Goal: Task Accomplishment & Management: Manage account settings

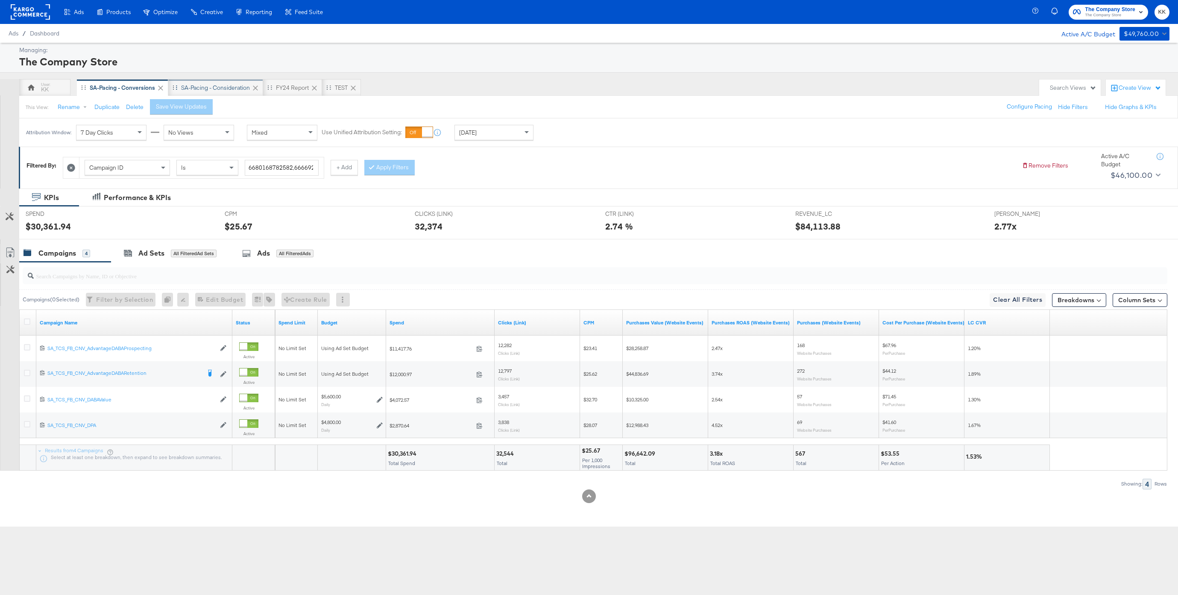
click at [191, 81] on div "SA-Pacing - Consideration" at bounding box center [215, 87] width 95 height 17
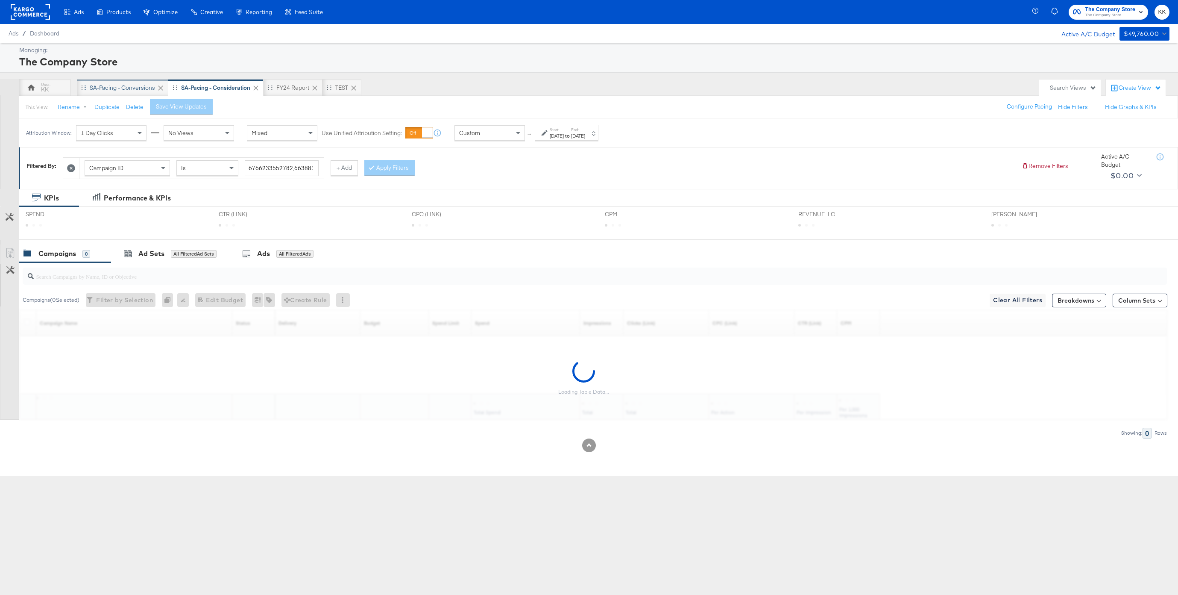
click at [135, 88] on div "SA-Pacing - Conversions" at bounding box center [122, 88] width 65 height 8
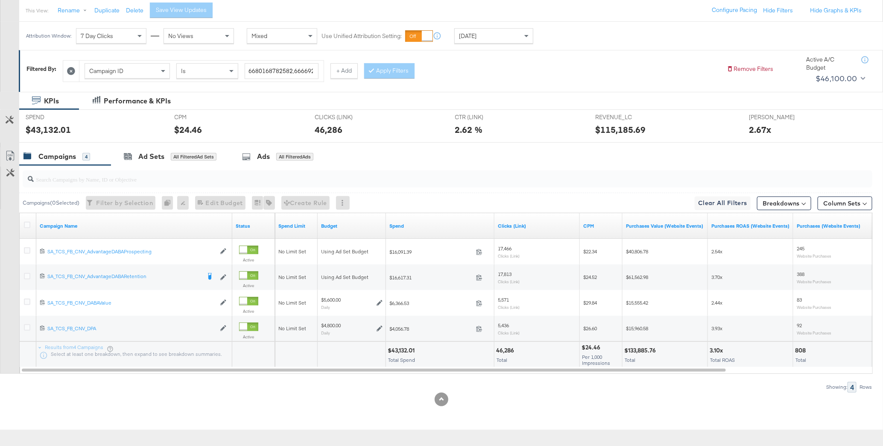
scroll to position [95, 0]
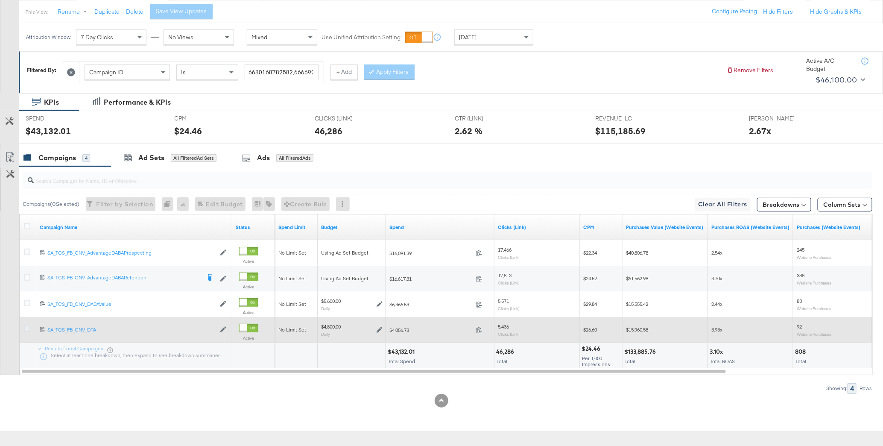
click at [29, 327] on icon at bounding box center [27, 328] width 6 height 6
click at [0, 0] on input "checkbox" at bounding box center [0, 0] width 0 height 0
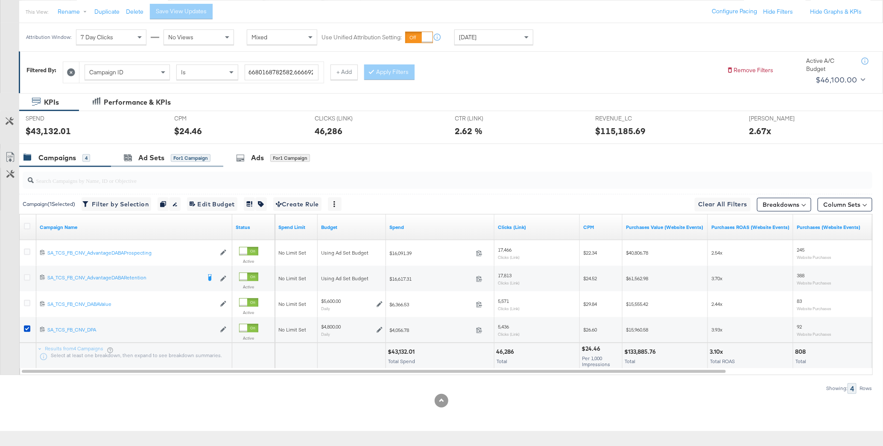
click at [181, 149] on div "Ad Sets for 1 Campaign" at bounding box center [167, 158] width 112 height 18
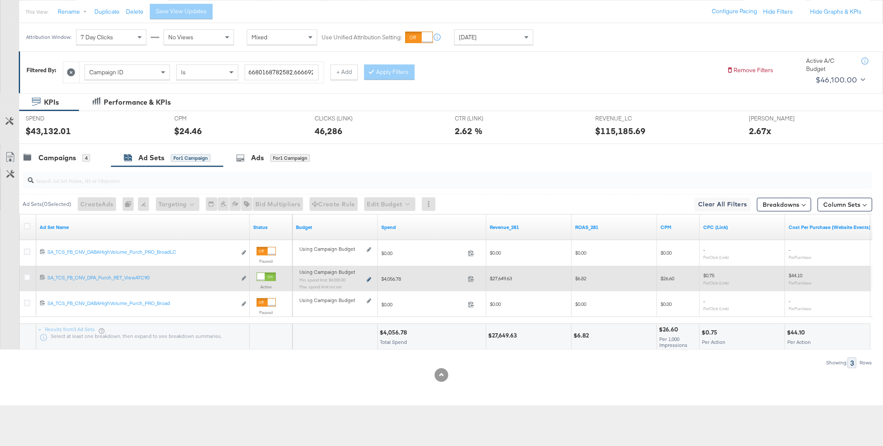
click at [369, 278] on icon at bounding box center [369, 279] width 4 height 5
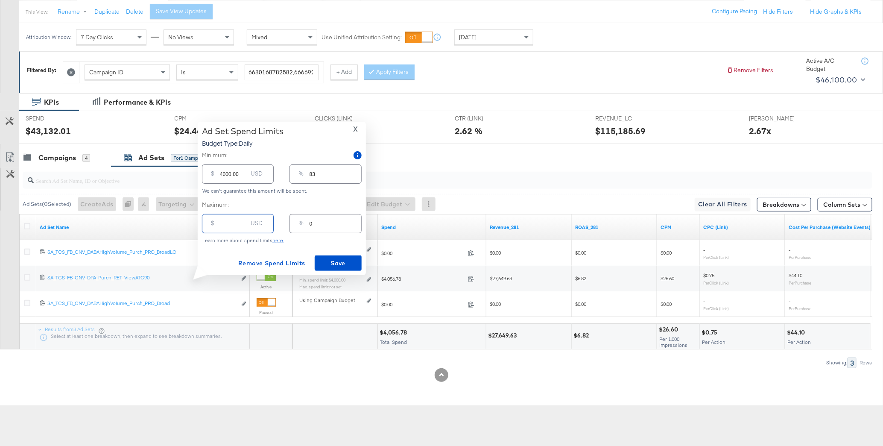
click at [239, 223] on input "number" at bounding box center [233, 220] width 27 height 18
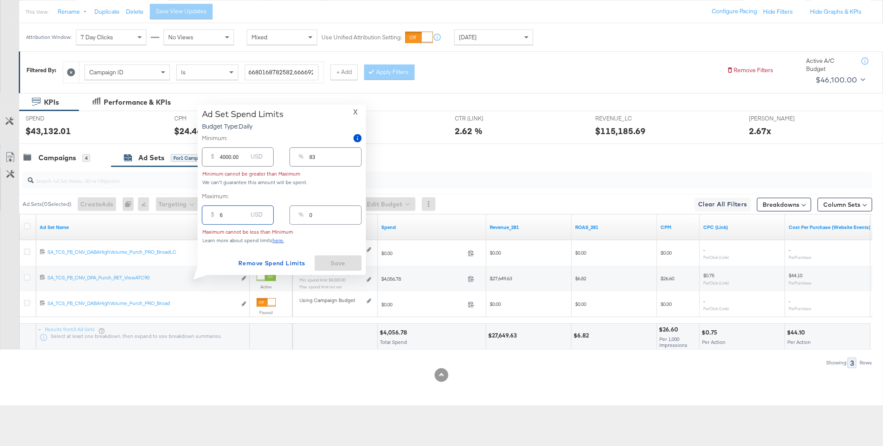
type input "60"
type input "1"
type input "600"
type input "13"
type input "6000"
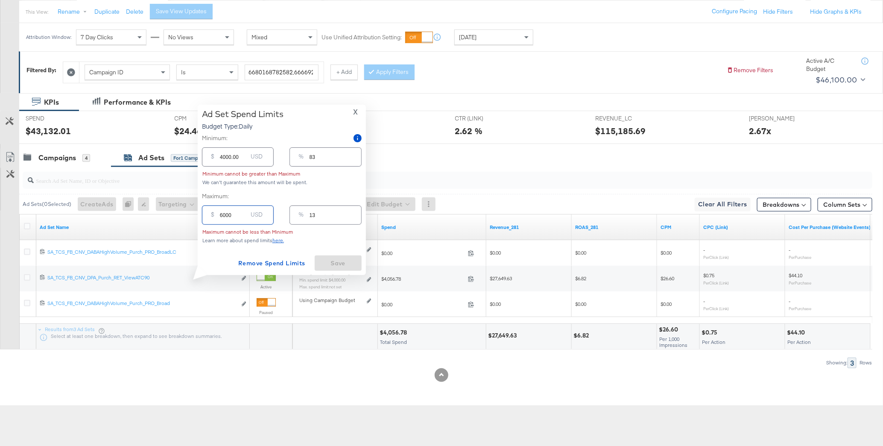
type input "125"
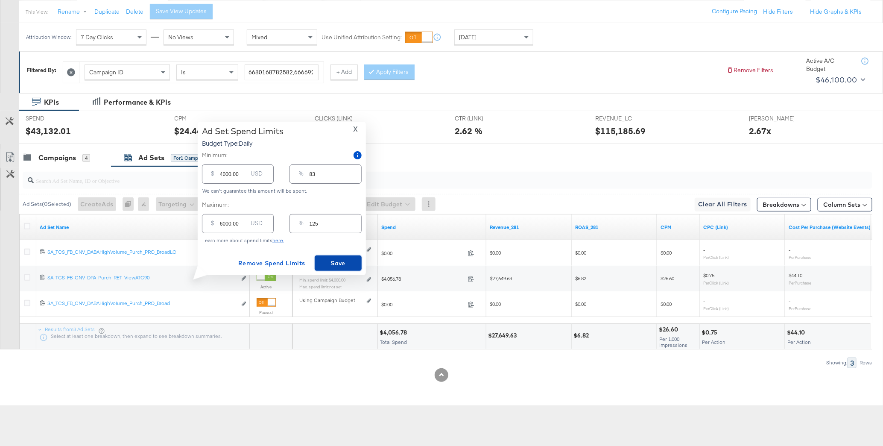
drag, startPoint x: 346, startPoint y: 261, endPoint x: 318, endPoint y: 254, distance: 29.0
click at [318, 254] on div "Ad Set Spend Limits Budget Type: Daily X Minimum: $ 4000.00 USD % 83 We can't g…" at bounding box center [282, 198] width 160 height 145
drag, startPoint x: 226, startPoint y: 221, endPoint x: 214, endPoint y: 221, distance: 12.4
click at [214, 221] on div "$ 6000.00 USD" at bounding box center [238, 223] width 72 height 19
type input "500.00"
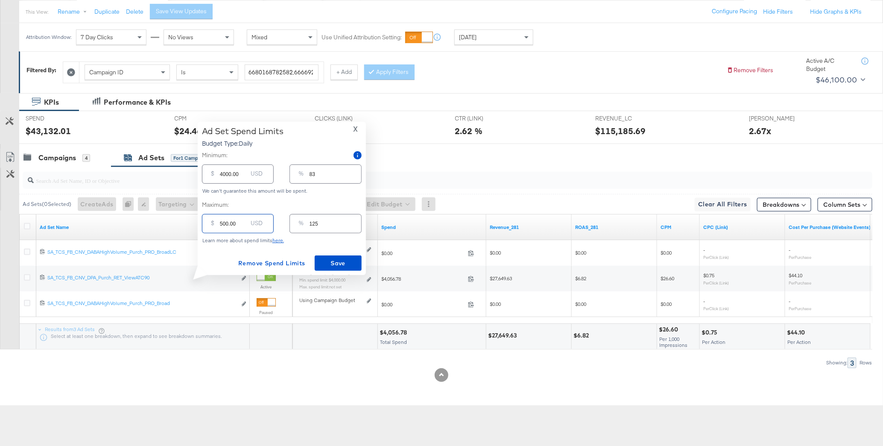
type input "10"
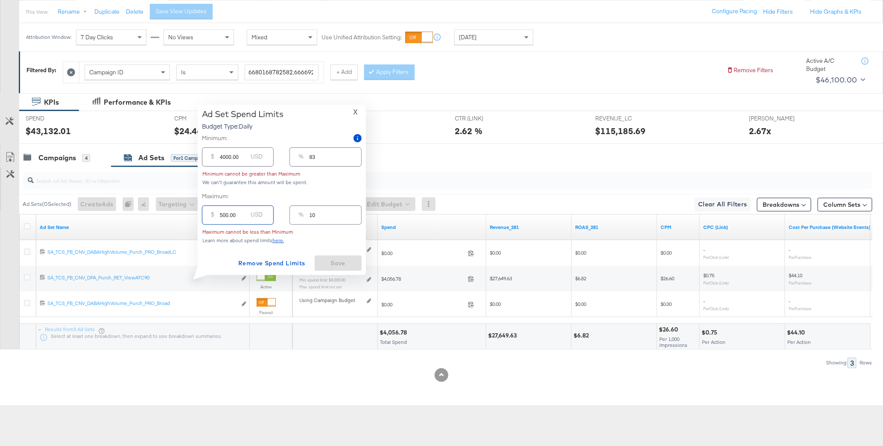
type input "5500.00"
type input "115"
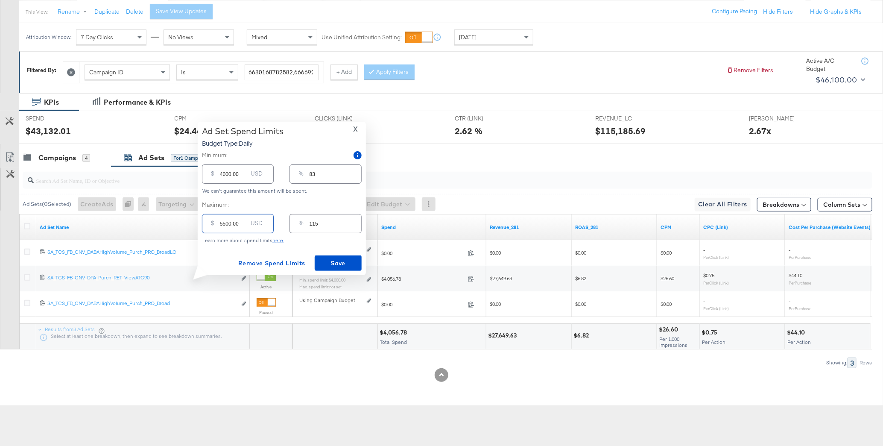
type input "5500.00"
click at [222, 173] on input "4000.00" at bounding box center [233, 170] width 27 height 18
type input "000.00"
type input "0"
type input "2000.00"
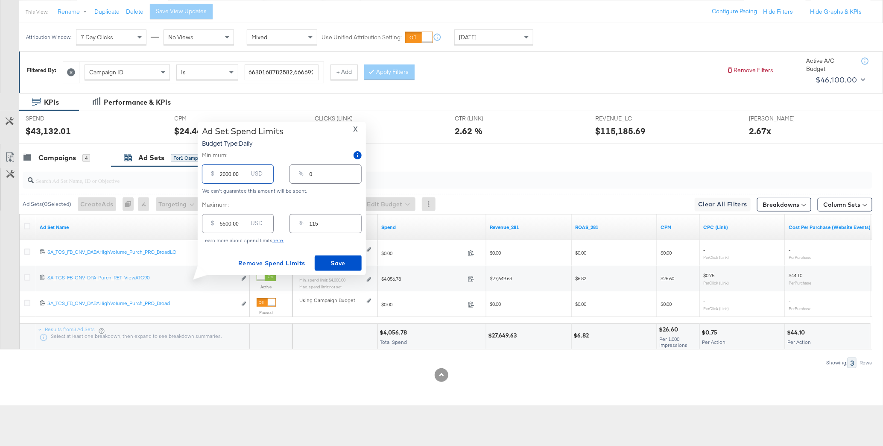
type input "42"
type input "2000.00"
click at [342, 259] on span "Save" at bounding box center [338, 263] width 40 height 11
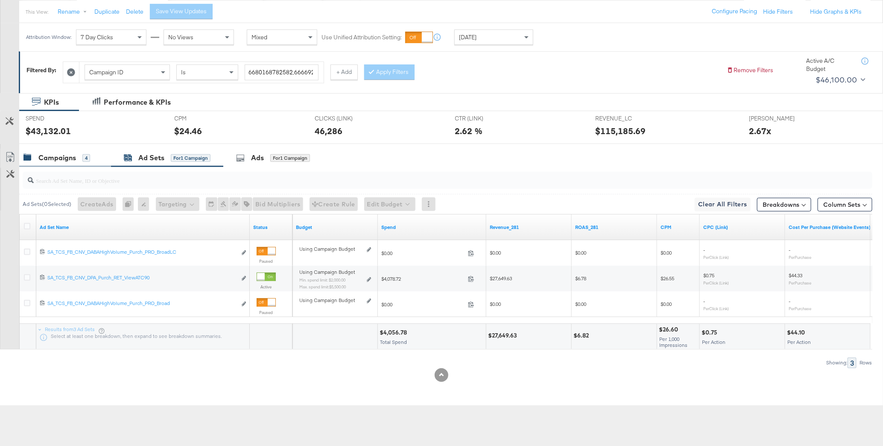
click at [57, 154] on div "Campaigns" at bounding box center [57, 158] width 38 height 10
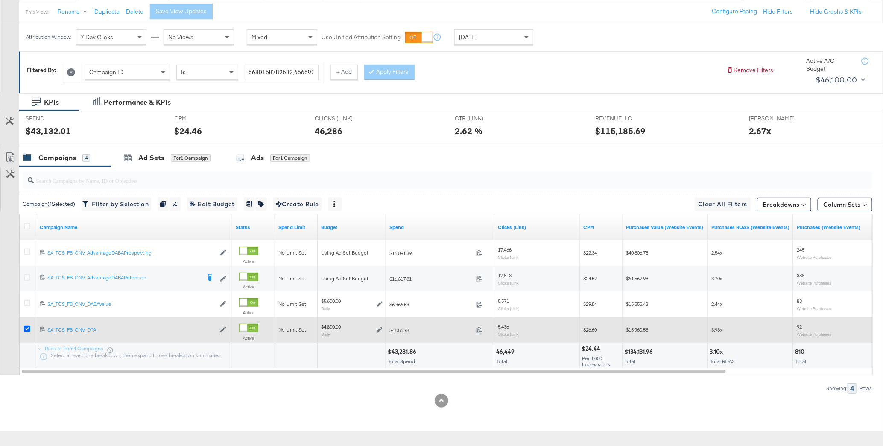
click at [26, 328] on icon at bounding box center [27, 328] width 6 height 6
click at [0, 0] on input "checkbox" at bounding box center [0, 0] width 0 height 0
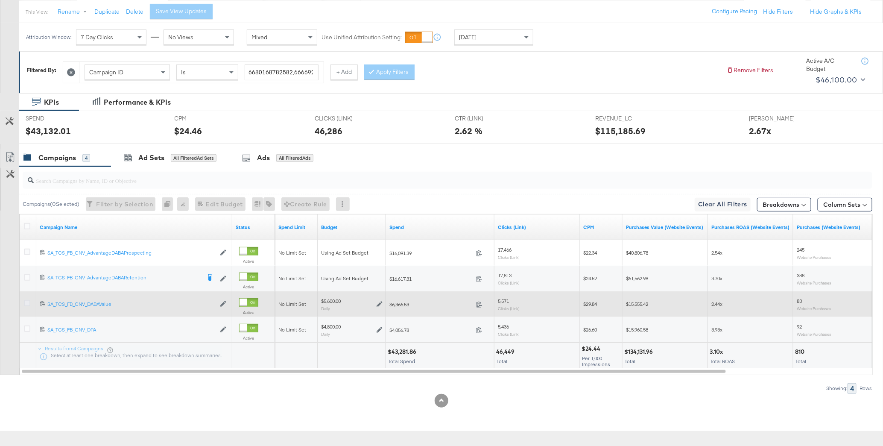
click at [26, 304] on icon at bounding box center [27, 303] width 6 height 6
click at [0, 0] on input "checkbox" at bounding box center [0, 0] width 0 height 0
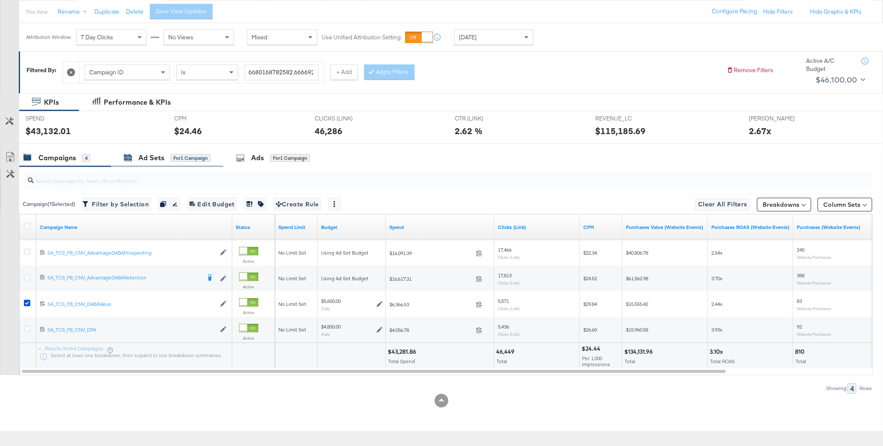
click at [143, 157] on div "Ad Sets" at bounding box center [151, 158] width 26 height 10
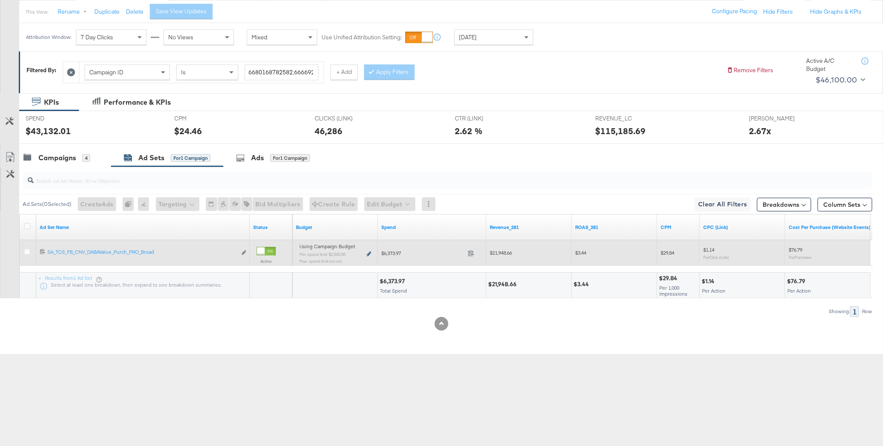
click at [370, 252] on icon at bounding box center [369, 254] width 4 height 5
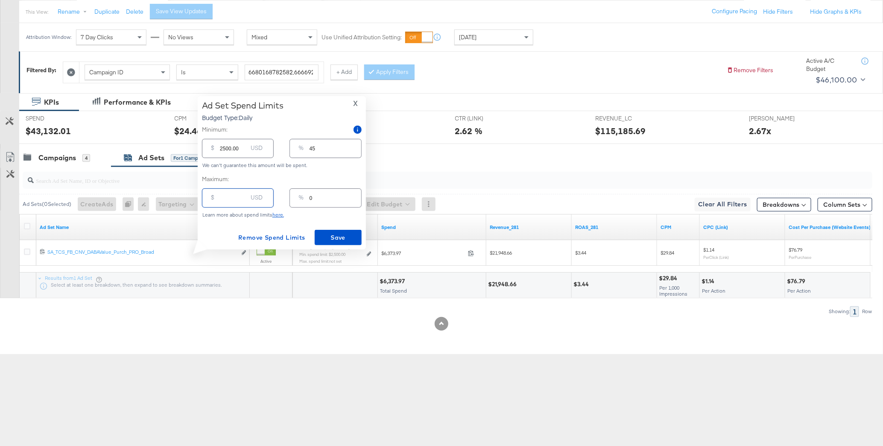
click at [234, 195] on input "number" at bounding box center [233, 194] width 27 height 18
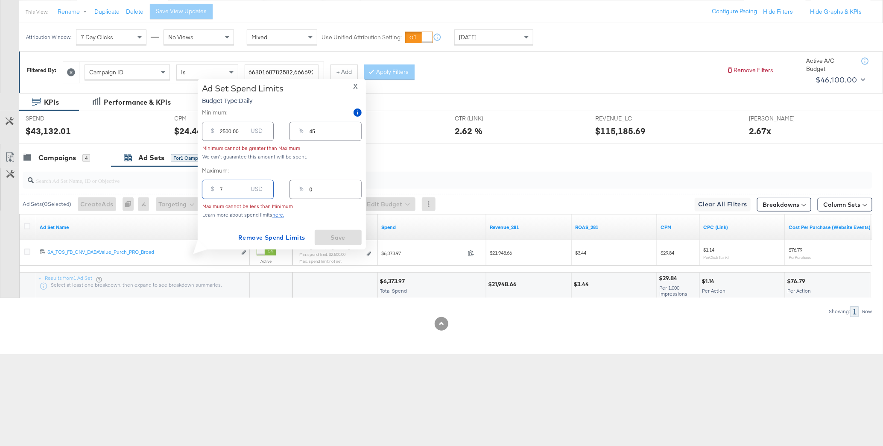
type input "75"
type input "1"
type input "750"
type input "13"
type input "7500"
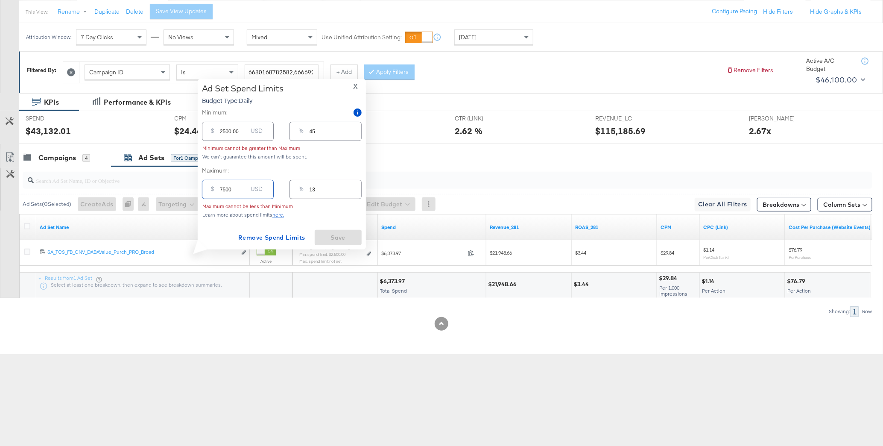
type input "134"
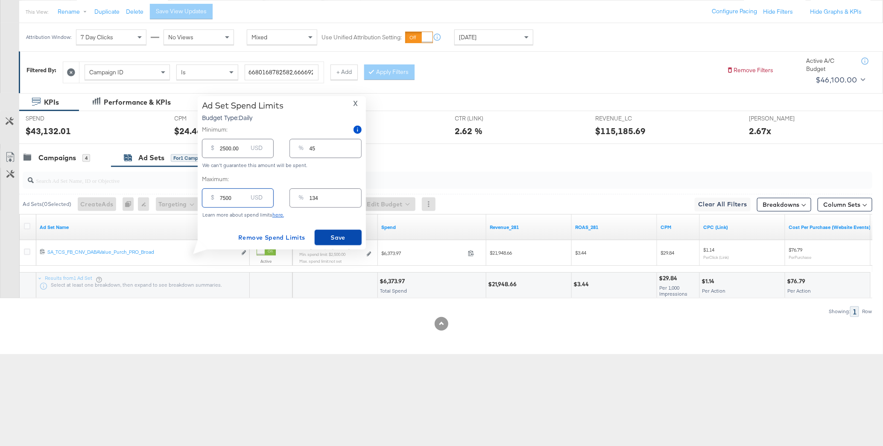
type input "7500.00"
click at [327, 235] on span "Save" at bounding box center [338, 237] width 40 height 11
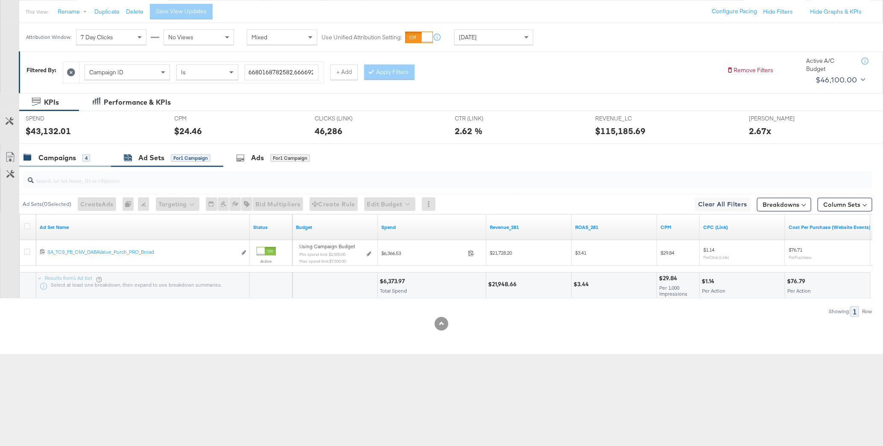
click at [50, 154] on div "Campaigns" at bounding box center [57, 158] width 38 height 10
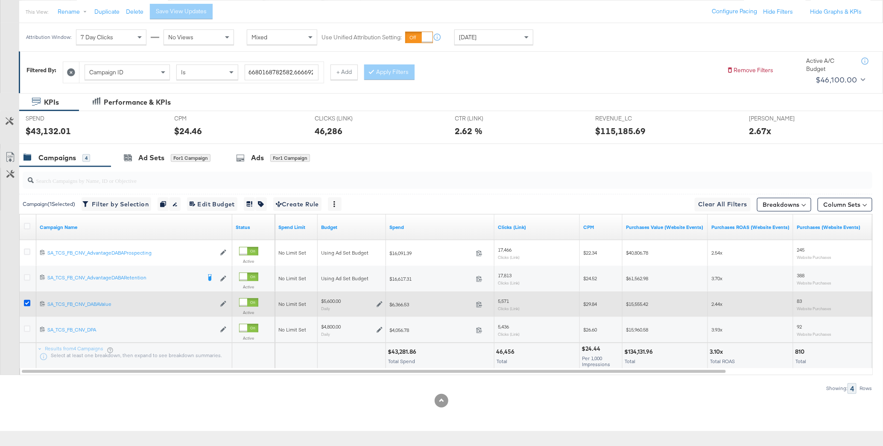
click at [25, 300] on icon at bounding box center [27, 303] width 6 height 6
click at [0, 0] on input "checkbox" at bounding box center [0, 0] width 0 height 0
click at [28, 300] on icon at bounding box center [27, 303] width 6 height 6
click at [0, 0] on input "checkbox" at bounding box center [0, 0] width 0 height 0
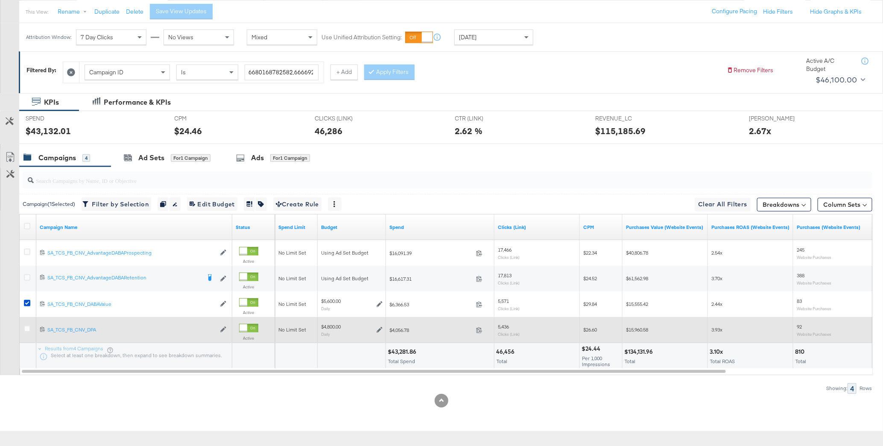
click at [28, 324] on div at bounding box center [29, 329] width 16 height 15
click at [27, 326] on icon at bounding box center [27, 328] width 6 height 6
click at [0, 0] on input "checkbox" at bounding box center [0, 0] width 0 height 0
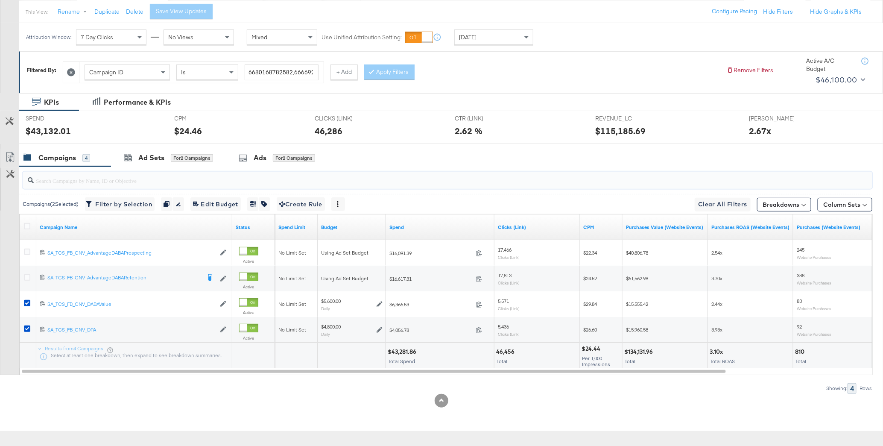
click at [155, 179] on input "search" at bounding box center [414, 177] width 760 height 17
click at [158, 157] on div "Ad Sets" at bounding box center [151, 158] width 26 height 10
